Goal: Task Accomplishment & Management: Manage account settings

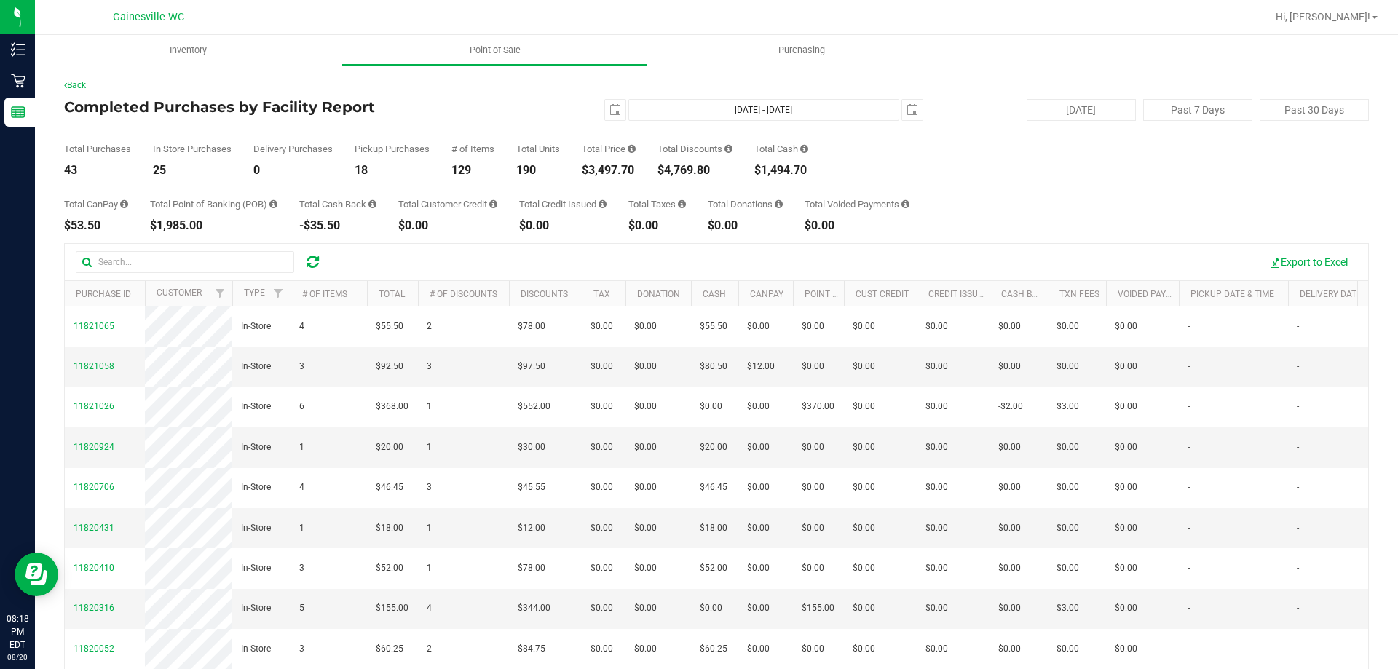
click at [1059, 205] on div "Total CanPay $53.50 Total Point of Banking (POB) $1,985.00 Total Cash Back -$35…" at bounding box center [716, 203] width 1305 height 55
click at [1342, 18] on span "Hi, [PERSON_NAME]!" at bounding box center [1322, 17] width 95 height 12
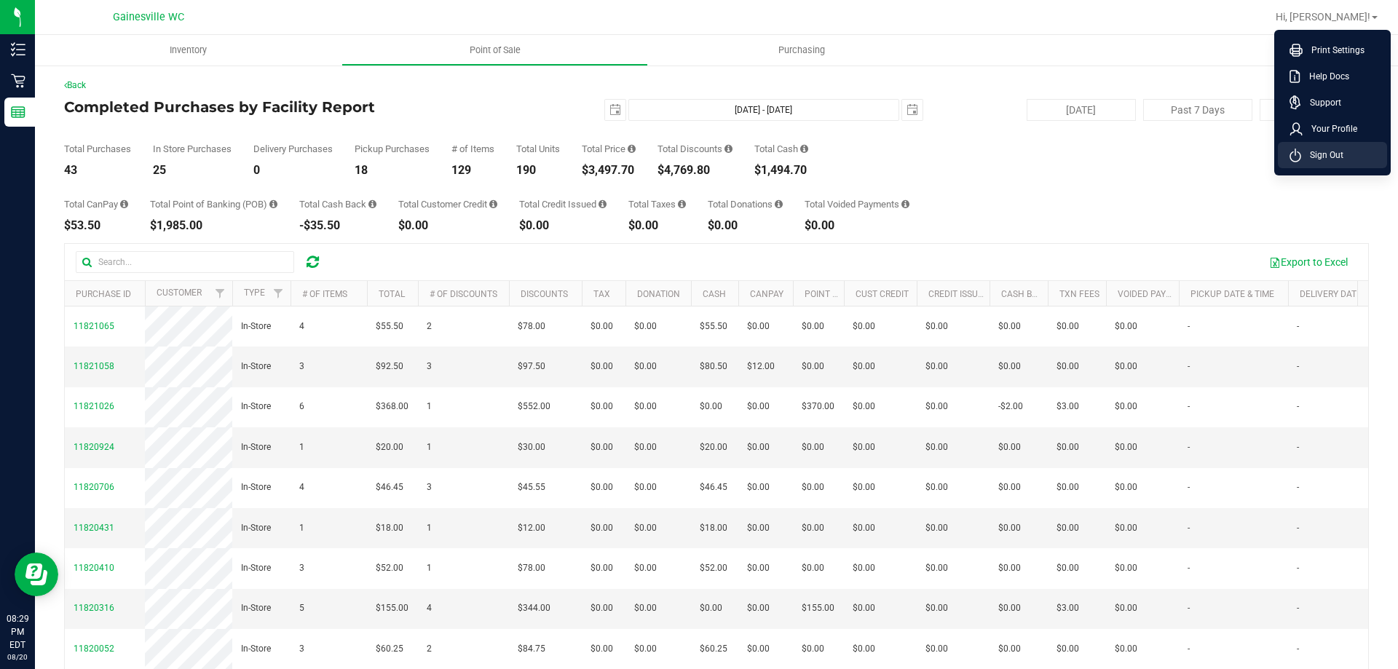
click at [1337, 149] on span "Sign Out" at bounding box center [1322, 155] width 42 height 15
